Goal: Task Accomplishment & Management: Use online tool/utility

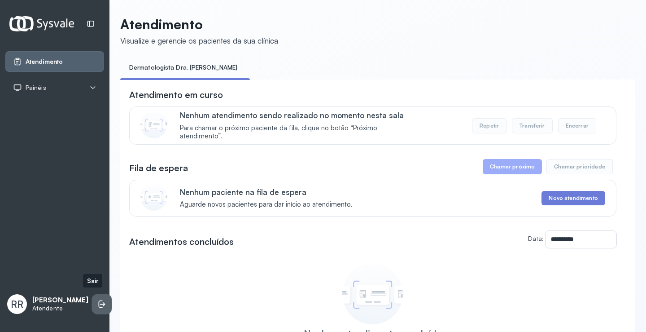
click at [97, 299] on icon at bounding box center [101, 303] width 9 height 9
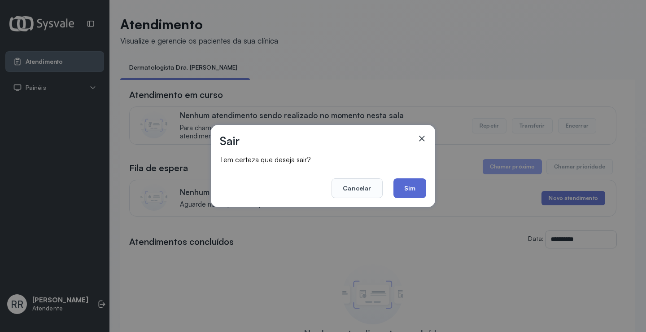
click at [411, 187] on button "Sim" at bounding box center [409, 188] width 33 height 20
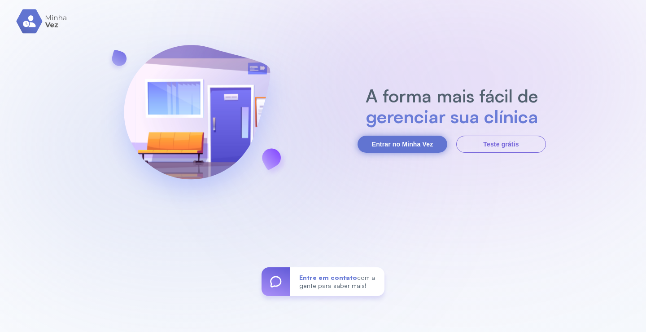
click at [405, 149] on button "Entrar no Minha Vez" at bounding box center [403, 143] width 90 height 17
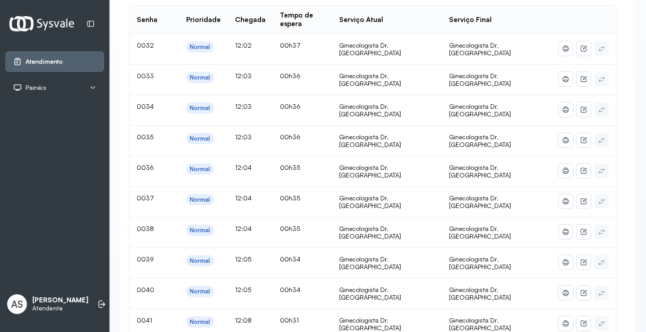
scroll to position [45, 0]
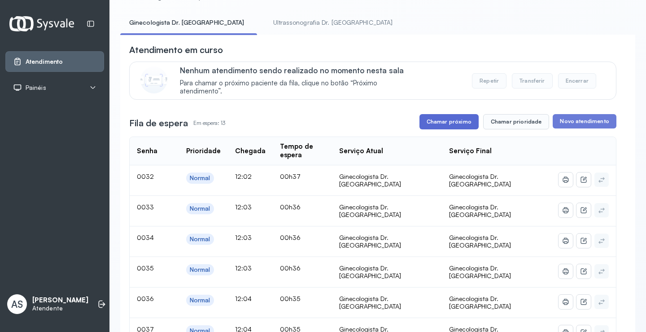
click at [447, 121] on button "Chamar próximo" at bounding box center [448, 121] width 59 height 15
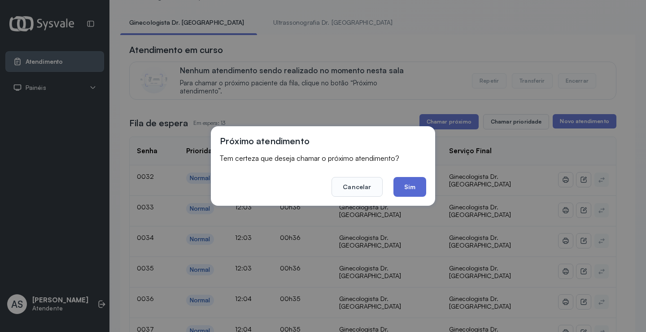
click at [410, 189] on button "Sim" at bounding box center [409, 187] width 33 height 20
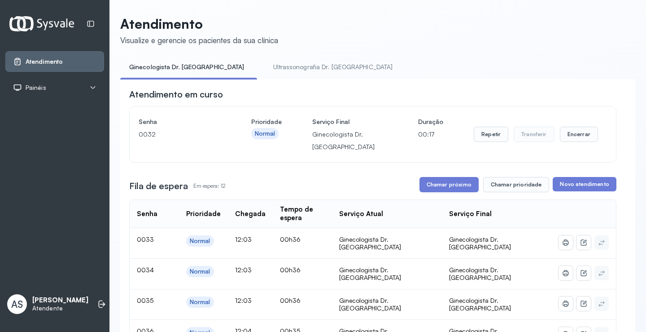
scroll to position [0, 0]
click at [440, 180] on button "Chamar próximo" at bounding box center [448, 184] width 59 height 15
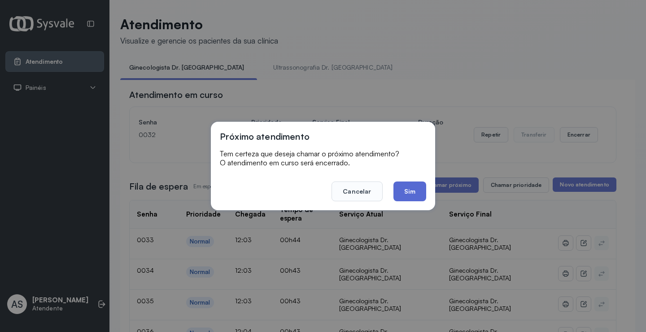
click at [402, 183] on button "Sim" at bounding box center [409, 191] width 33 height 20
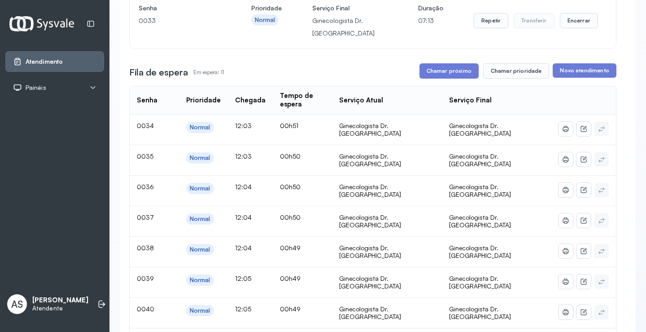
scroll to position [90, 0]
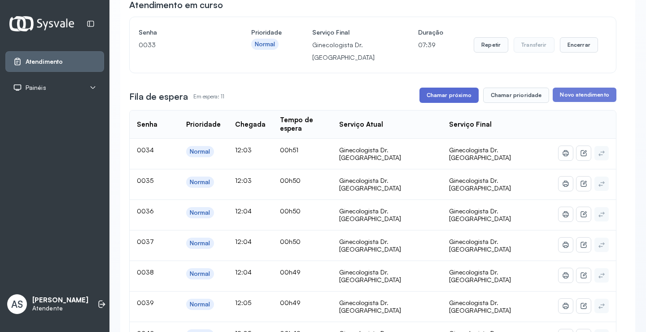
click at [450, 95] on button "Chamar próximo" at bounding box center [448, 94] width 59 height 15
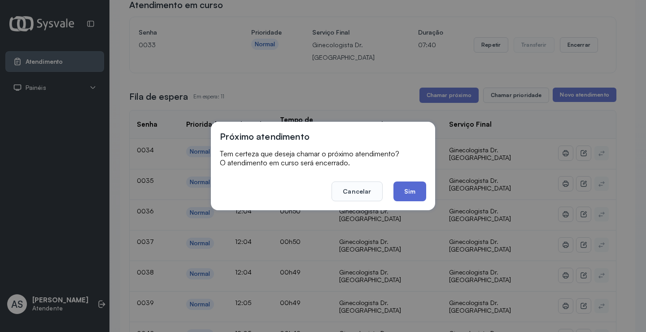
click at [413, 192] on button "Sim" at bounding box center [409, 191] width 33 height 20
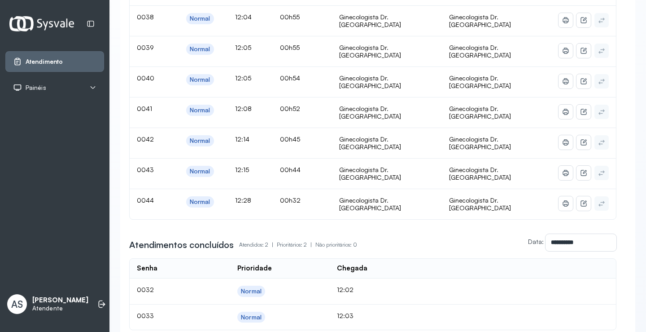
scroll to position [0, 0]
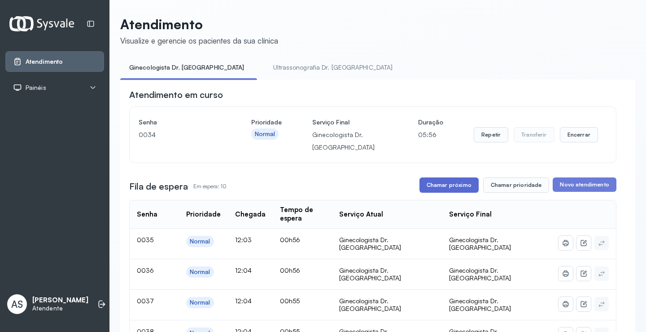
click at [455, 184] on button "Chamar próximo" at bounding box center [448, 184] width 59 height 15
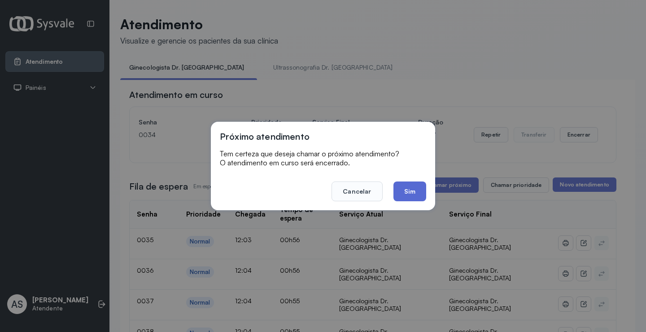
click at [407, 186] on button "Sim" at bounding box center [409, 191] width 33 height 20
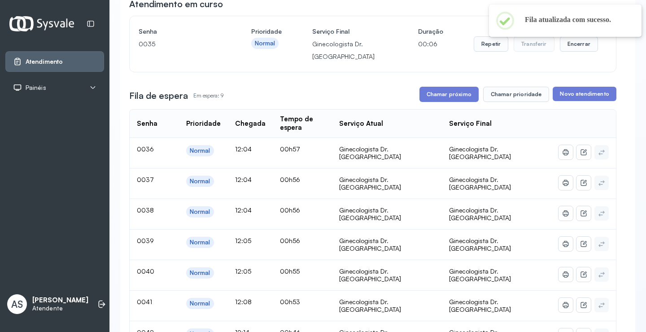
scroll to position [90, 0]
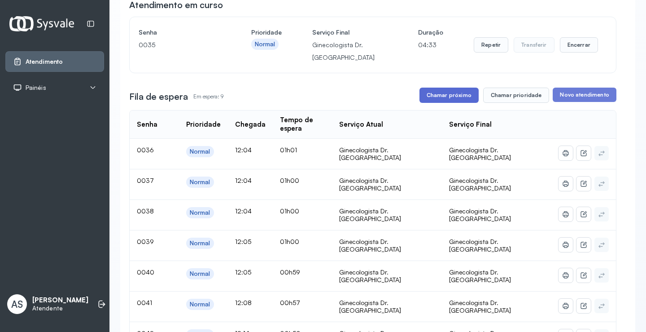
click at [449, 93] on button "Chamar próximo" at bounding box center [448, 94] width 59 height 15
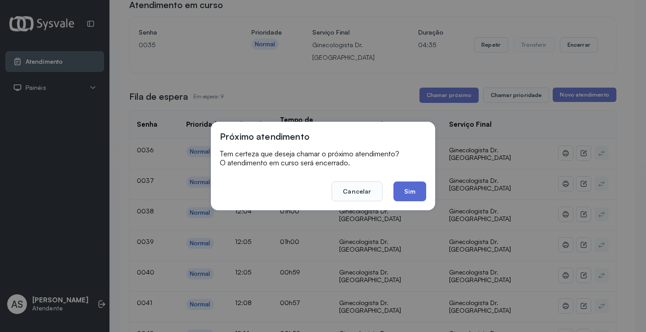
click at [403, 188] on button "Sim" at bounding box center [409, 191] width 33 height 20
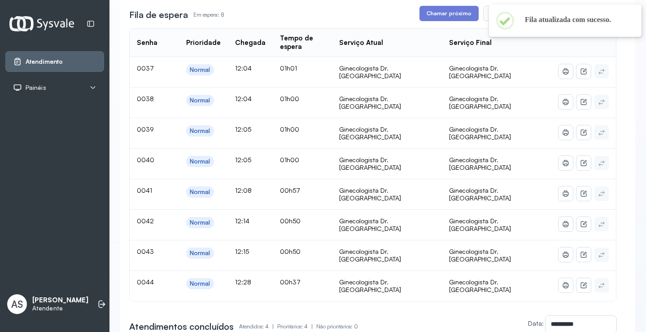
scroll to position [179, 0]
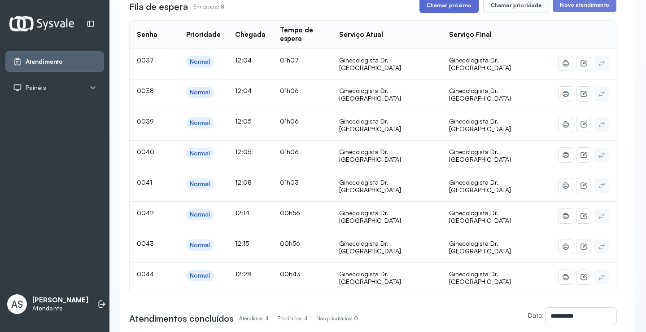
click at [443, 4] on button "Chamar próximo" at bounding box center [448, 5] width 59 height 15
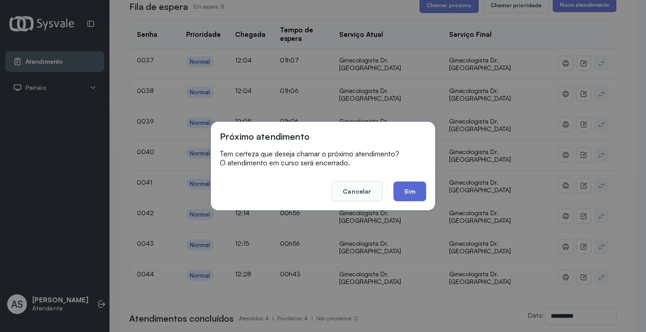
click at [410, 189] on button "Sim" at bounding box center [409, 191] width 33 height 20
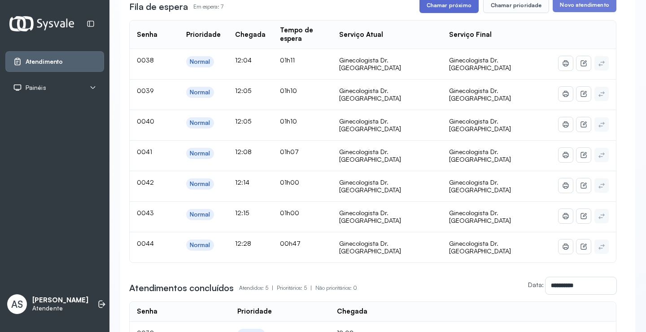
click at [443, 10] on button "Chamar próximo" at bounding box center [448, 5] width 59 height 15
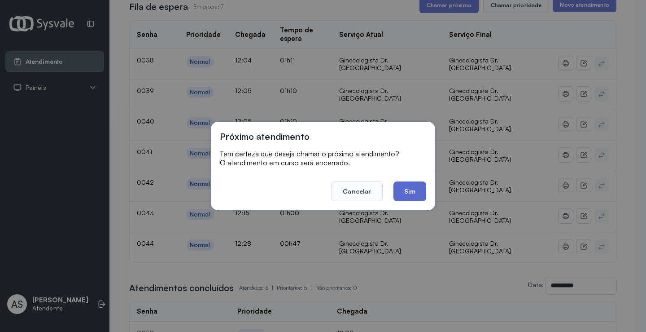
click at [402, 189] on button "Sim" at bounding box center [409, 191] width 33 height 20
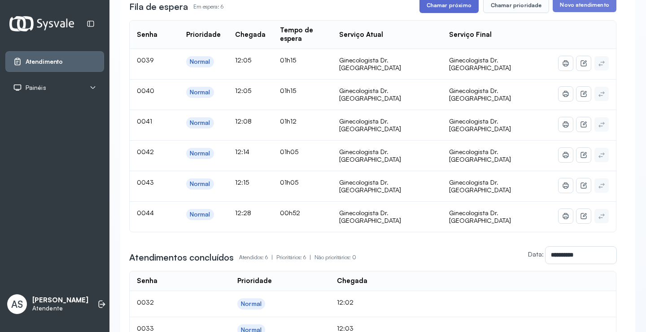
click at [442, 6] on button "Chamar próximo" at bounding box center [448, 5] width 59 height 15
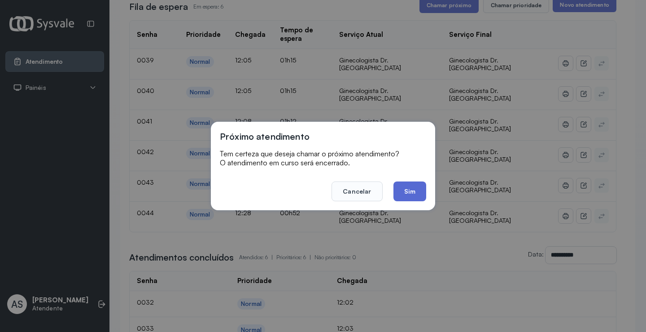
click at [408, 185] on button "Sim" at bounding box center [409, 191] width 33 height 20
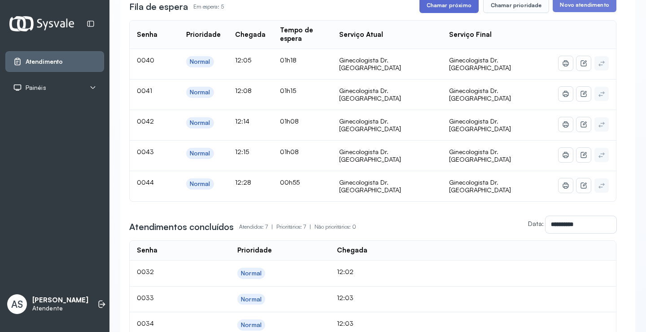
click at [438, 4] on button "Chamar próximo" at bounding box center [448, 5] width 59 height 15
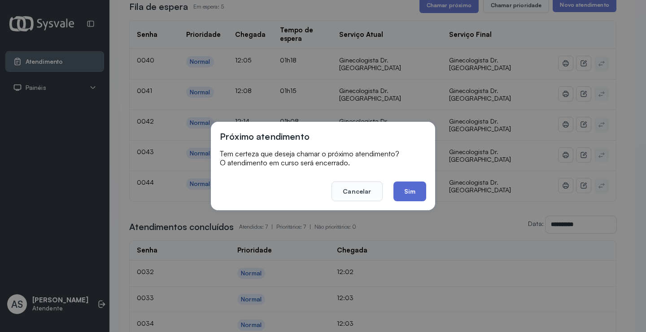
click at [409, 186] on button "Sim" at bounding box center [409, 191] width 33 height 20
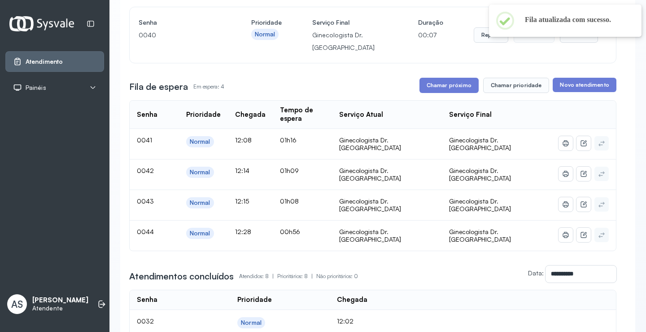
scroll to position [94, 0]
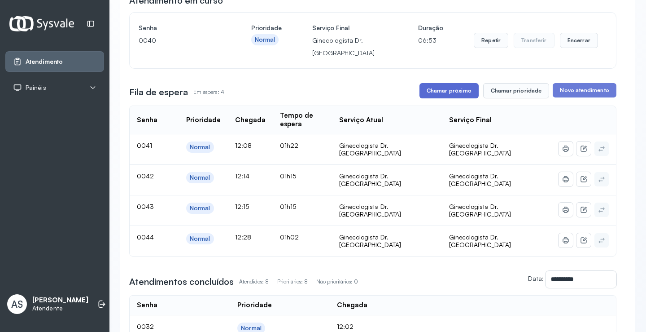
click at [445, 89] on button "Chamar próximo" at bounding box center [448, 90] width 59 height 15
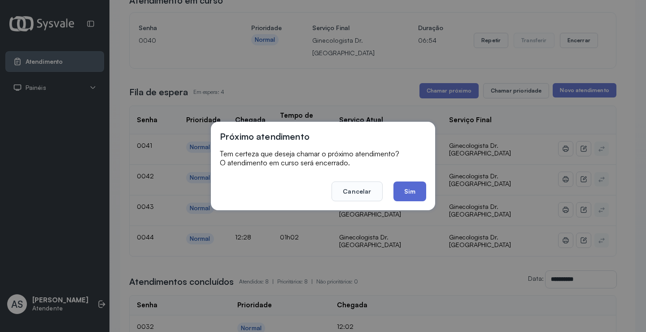
click at [402, 187] on button "Sim" at bounding box center [409, 191] width 33 height 20
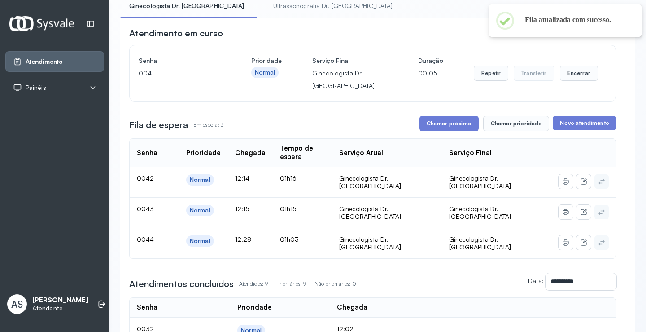
scroll to position [49, 0]
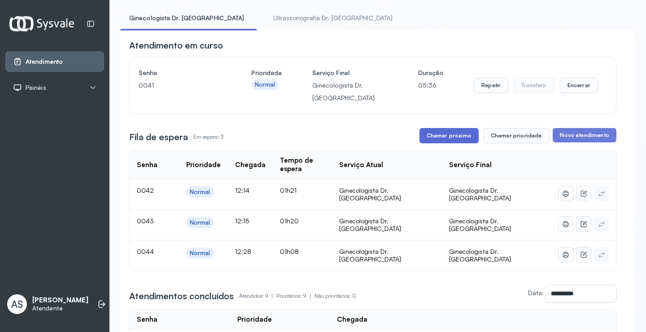
click at [439, 136] on button "Chamar próximo" at bounding box center [448, 135] width 59 height 15
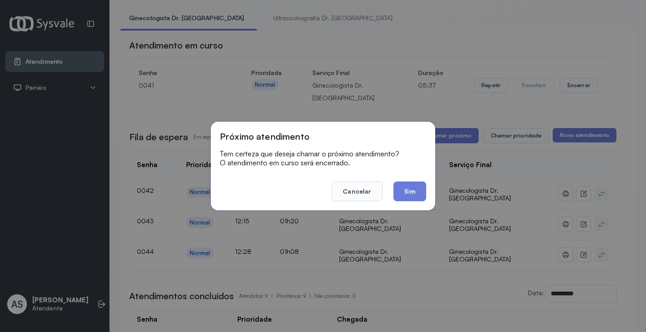
drag, startPoint x: 409, startPoint y: 185, endPoint x: 413, endPoint y: 188, distance: 4.8
click at [413, 188] on button "Sim" at bounding box center [409, 191] width 33 height 20
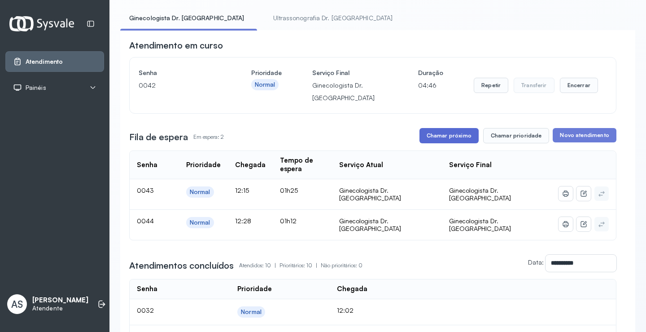
click at [448, 135] on button "Chamar próximo" at bounding box center [448, 135] width 59 height 15
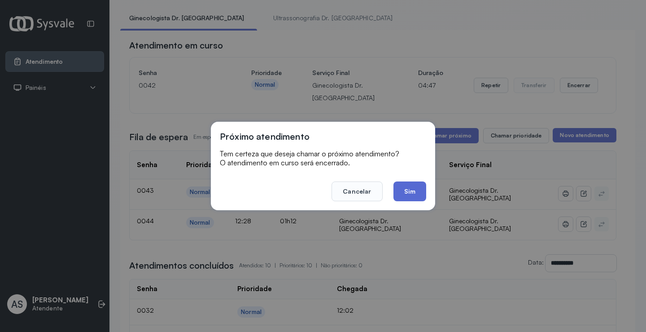
click at [409, 188] on button "Sim" at bounding box center [409, 191] width 33 height 20
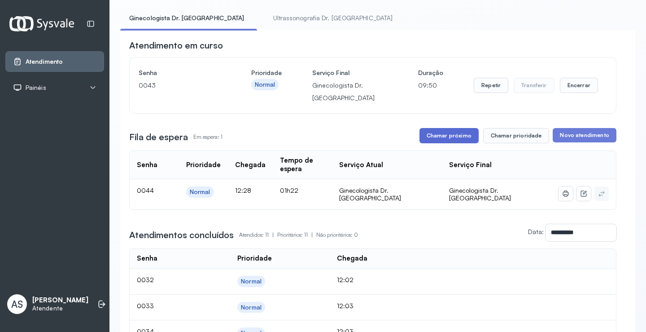
click at [440, 133] on button "Chamar próximo" at bounding box center [448, 135] width 59 height 15
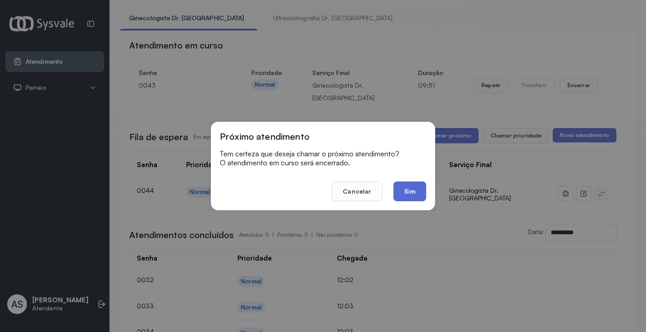
click at [406, 187] on button "Sim" at bounding box center [409, 191] width 33 height 20
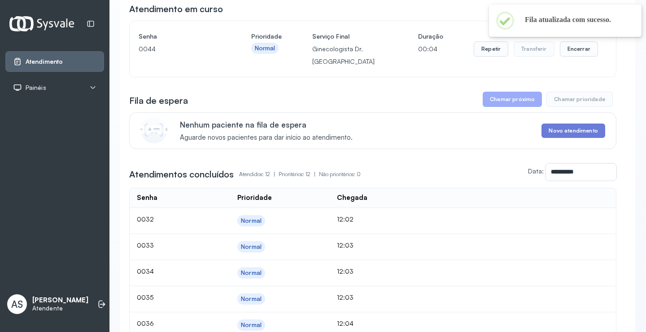
scroll to position [0, 0]
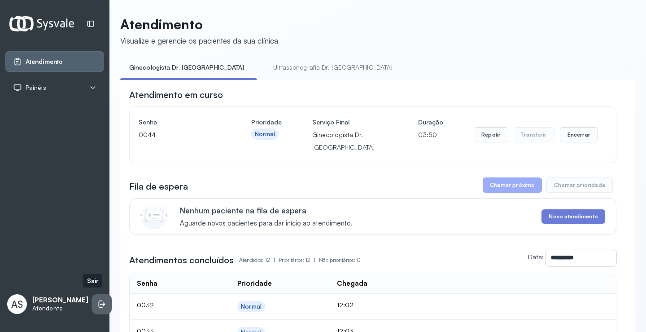
click at [97, 299] on icon at bounding box center [101, 303] width 9 height 9
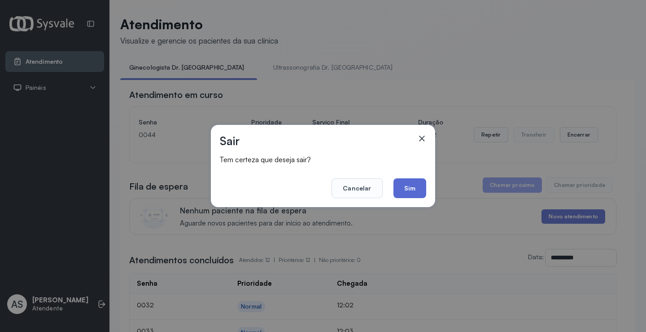
click at [409, 185] on button "Sim" at bounding box center [409, 188] width 33 height 20
